Goal: Task Accomplishment & Management: Manage account settings

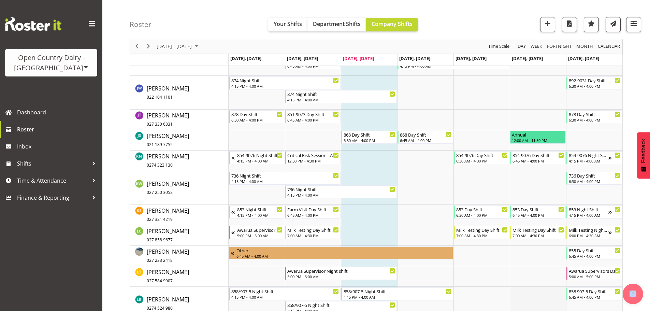
scroll to position [2492, 0]
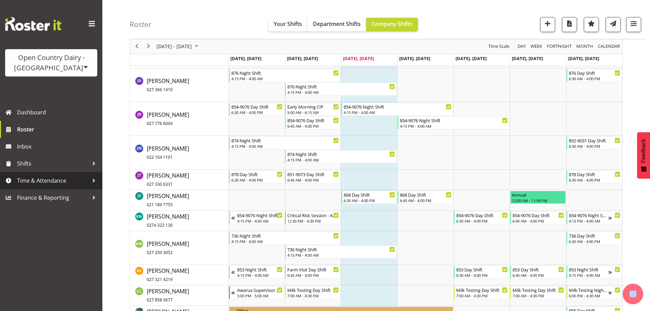
click at [42, 181] on span "Time & Attendance" at bounding box center [53, 180] width 72 height 10
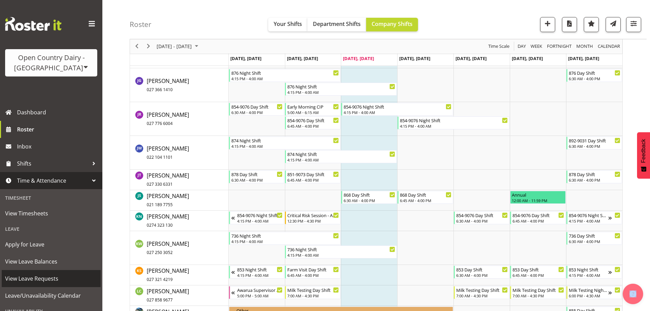
click at [44, 280] on span "View Leave Requests" at bounding box center [51, 278] width 92 height 10
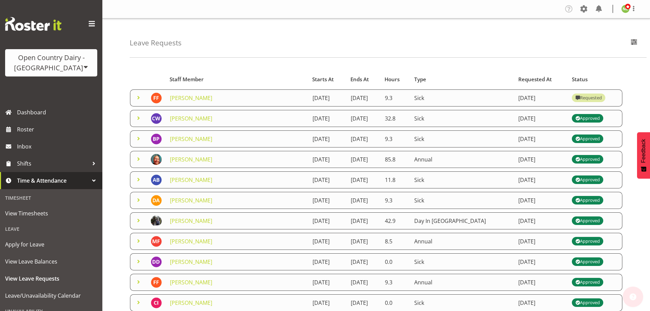
click at [138, 97] on span at bounding box center [139, 98] width 8 height 8
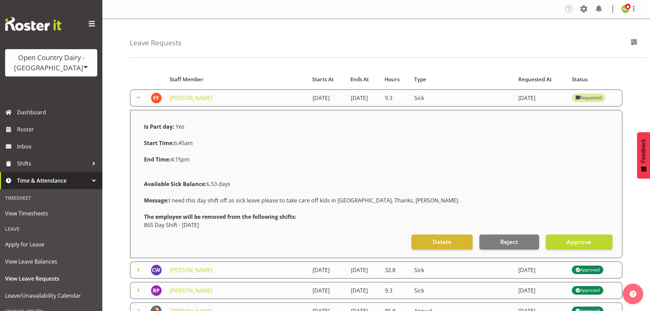
click at [136, 96] on span at bounding box center [139, 98] width 8 height 8
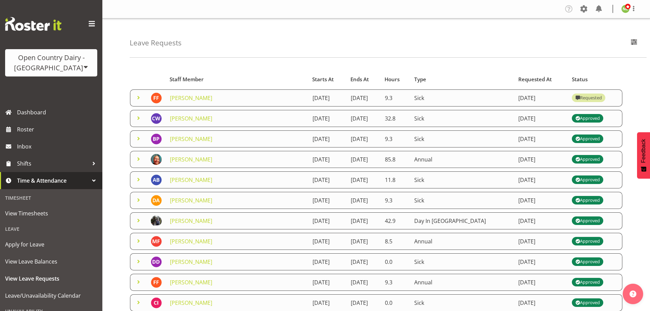
click at [137, 115] on span at bounding box center [139, 118] width 8 height 8
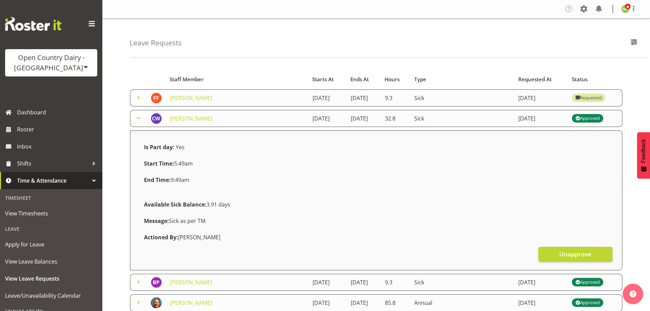
click at [137, 115] on span at bounding box center [139, 118] width 8 height 8
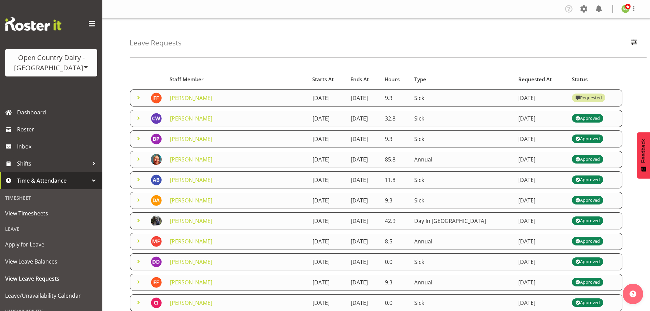
click at [138, 138] on span at bounding box center [139, 139] width 8 height 8
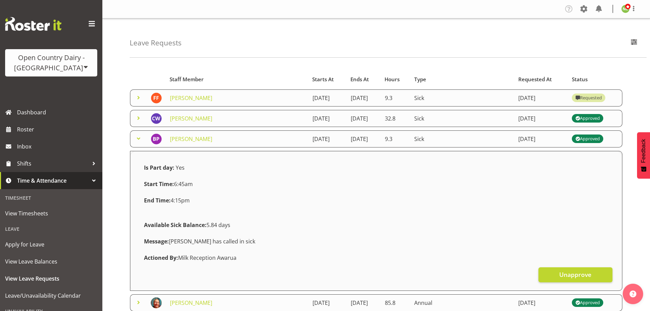
click at [138, 138] on span at bounding box center [139, 139] width 8 height 8
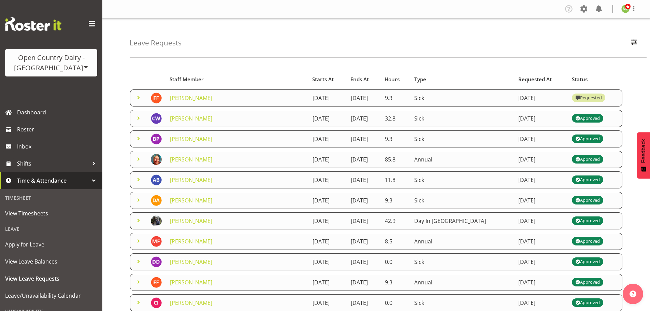
click at [114, 86] on div "Leave Requests Search Search for a particular employee Status All Approved Requ…" at bounding box center [376, 221] width 548 height 406
click at [113, 122] on div "Leave Requests Search Search for a particular employee Status All Approved Requ…" at bounding box center [376, 221] width 548 height 406
drag, startPoint x: 632, startPoint y: 43, endPoint x: 617, endPoint y: 46, distance: 15.6
click at [632, 43] on span "button" at bounding box center [634, 42] width 9 height 9
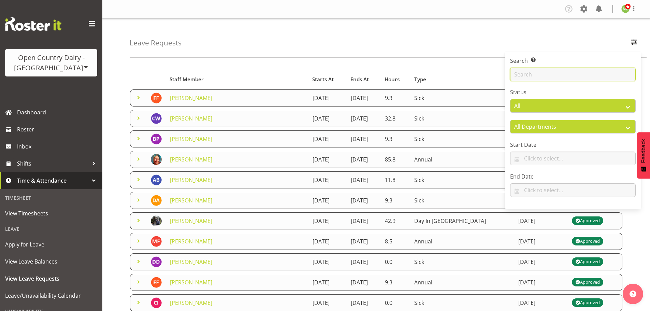
click at [538, 72] on input "text" at bounding box center [573, 75] width 126 height 14
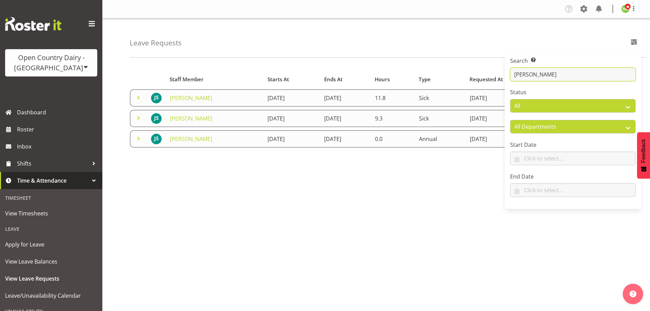
type input "justin"
click at [123, 180] on div "Leave Requests Search Search for a particular employee justin Status All Approv…" at bounding box center [376, 177] width 548 height 318
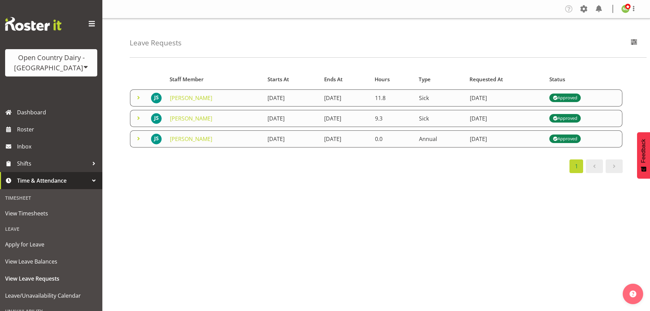
click at [141, 140] on span at bounding box center [139, 139] width 8 height 8
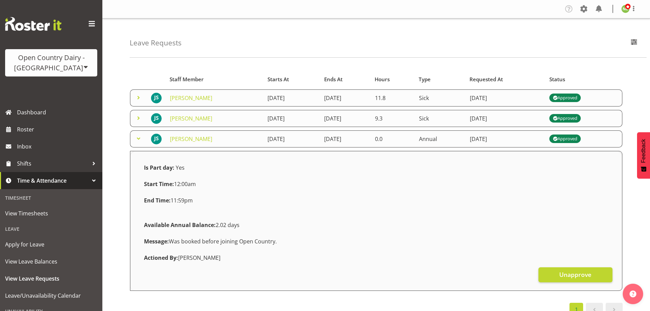
click at [122, 161] on div "Leave Requests Search Search for a particular employee justin Status All Approv…" at bounding box center [376, 177] width 548 height 318
drag, startPoint x: 112, startPoint y: 144, endPoint x: 78, endPoint y: 135, distance: 35.7
click at [112, 142] on div "Leave Requests Search Search for a particular employee justin Status All Approv…" at bounding box center [376, 177] width 548 height 318
click at [431, 58] on div "Leave Requests Search Search for a particular employee justin Status All Approv…" at bounding box center [376, 177] width 548 height 318
click at [27, 130] on span "Roster" at bounding box center [58, 129] width 82 height 10
